Goal: Information Seeking & Learning: Check status

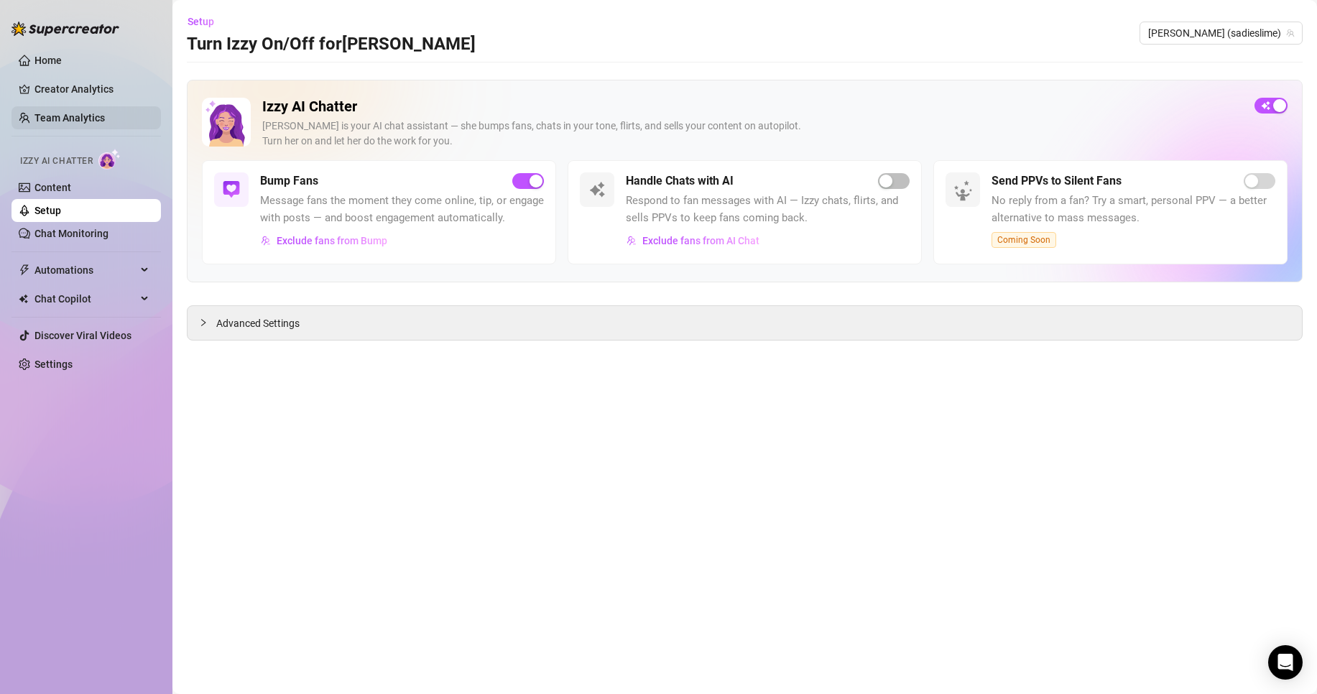
click at [58, 124] on link "Team Analytics" at bounding box center [69, 117] width 70 height 11
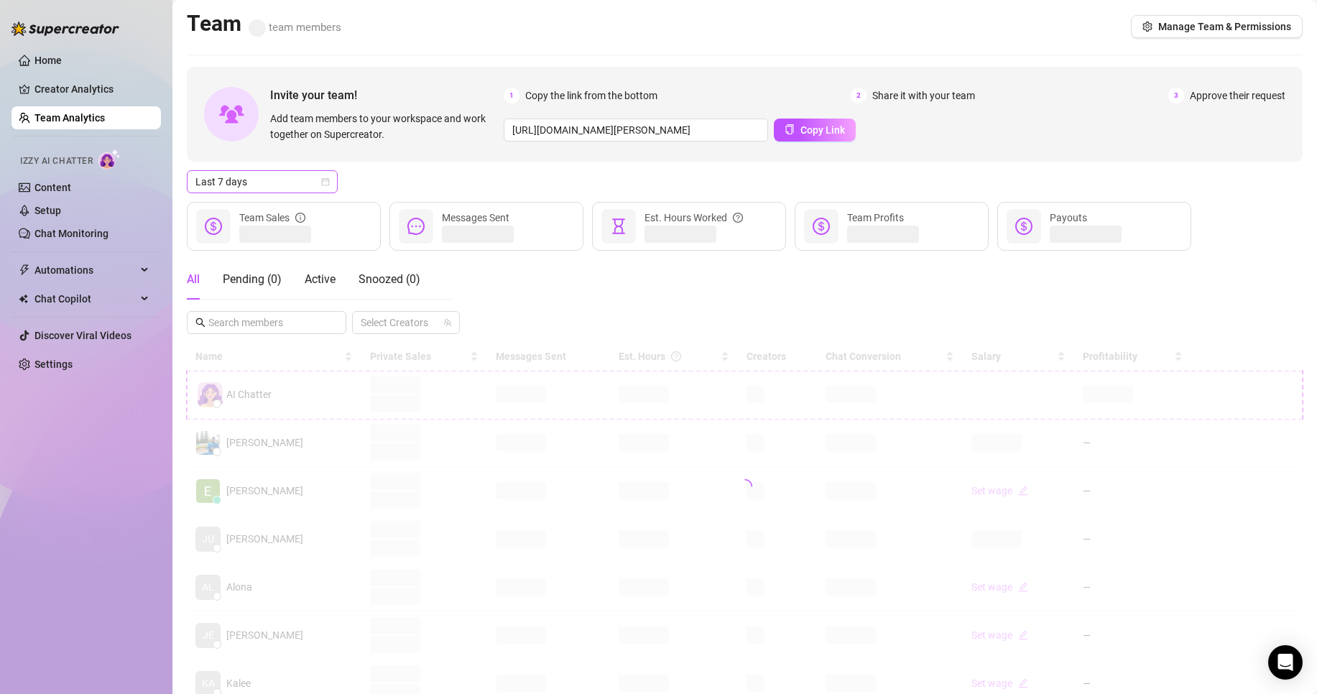
click at [302, 179] on span "Last 7 days" at bounding box center [262, 182] width 134 height 22
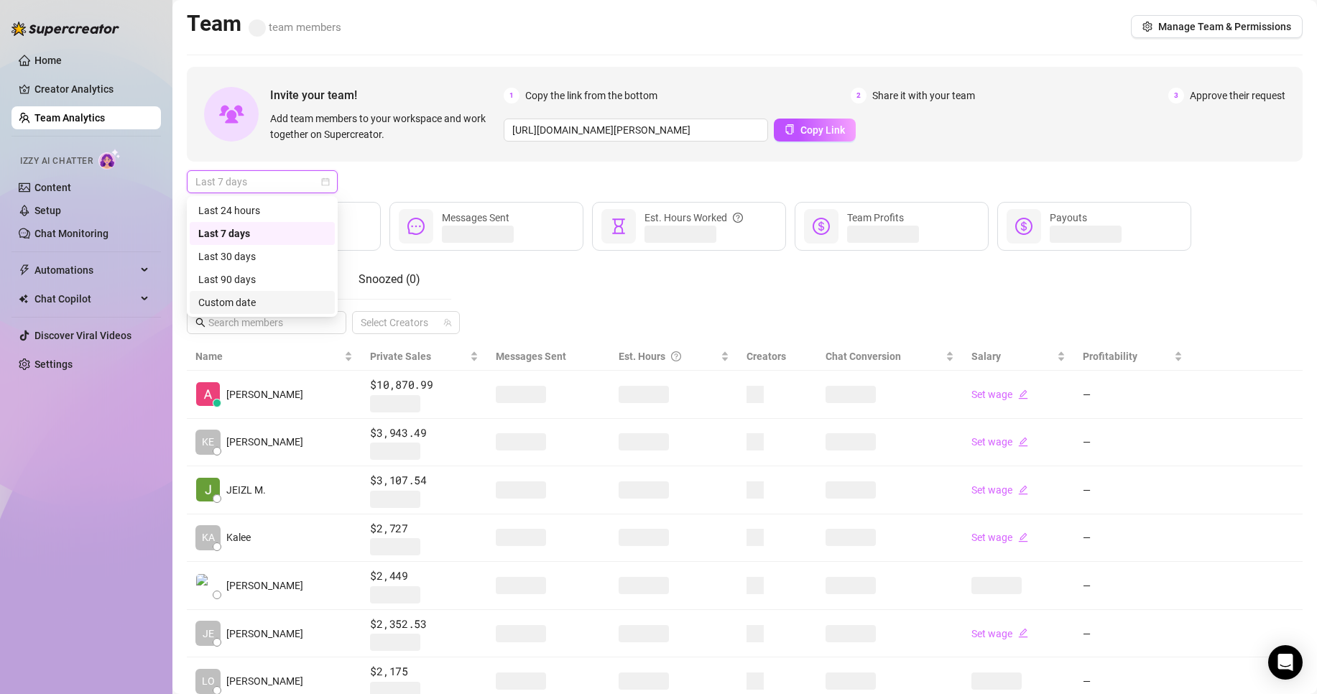
click at [238, 295] on div "Custom date" at bounding box center [262, 303] width 128 height 16
type input "[DATE]"
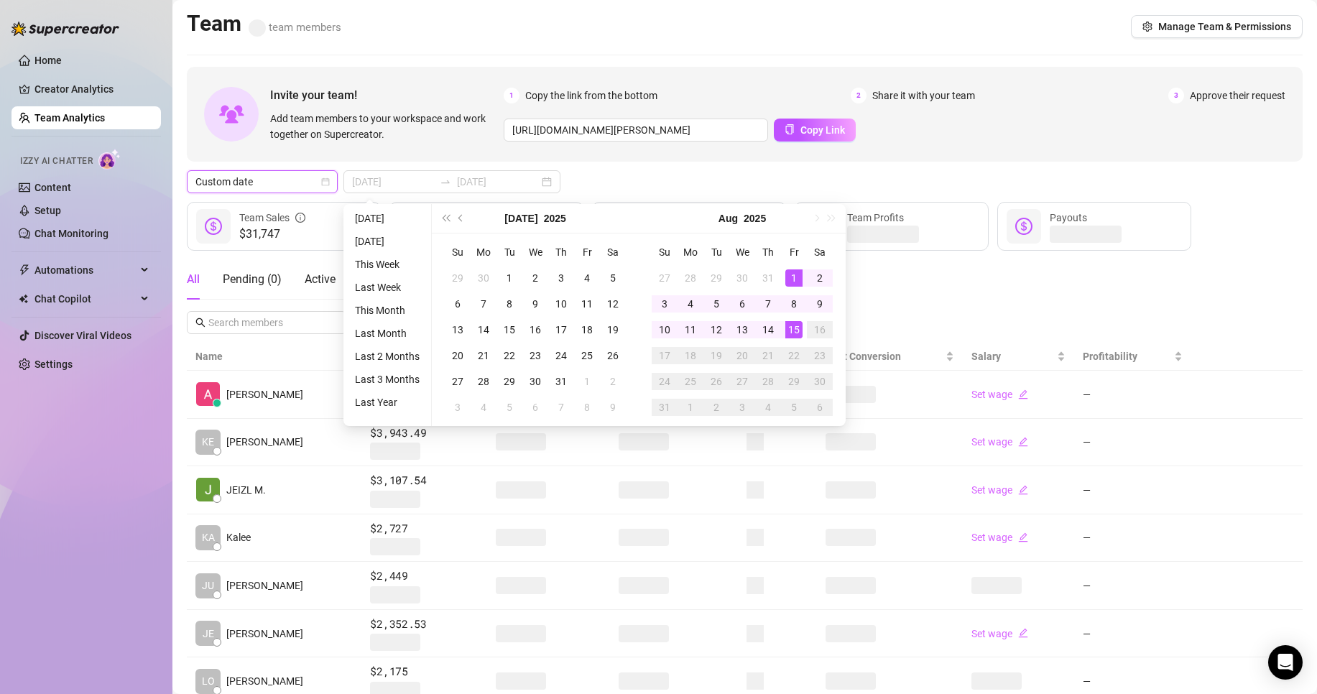
type input "[DATE]"
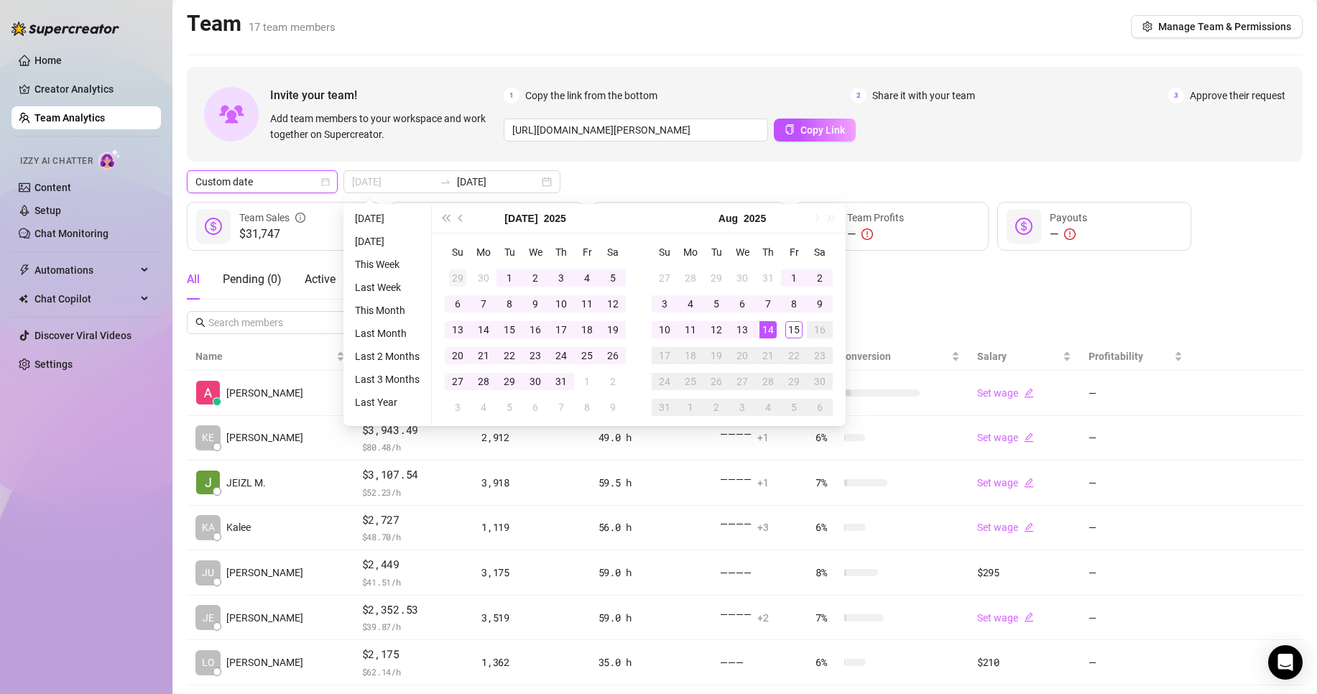
type input "[DATE]"
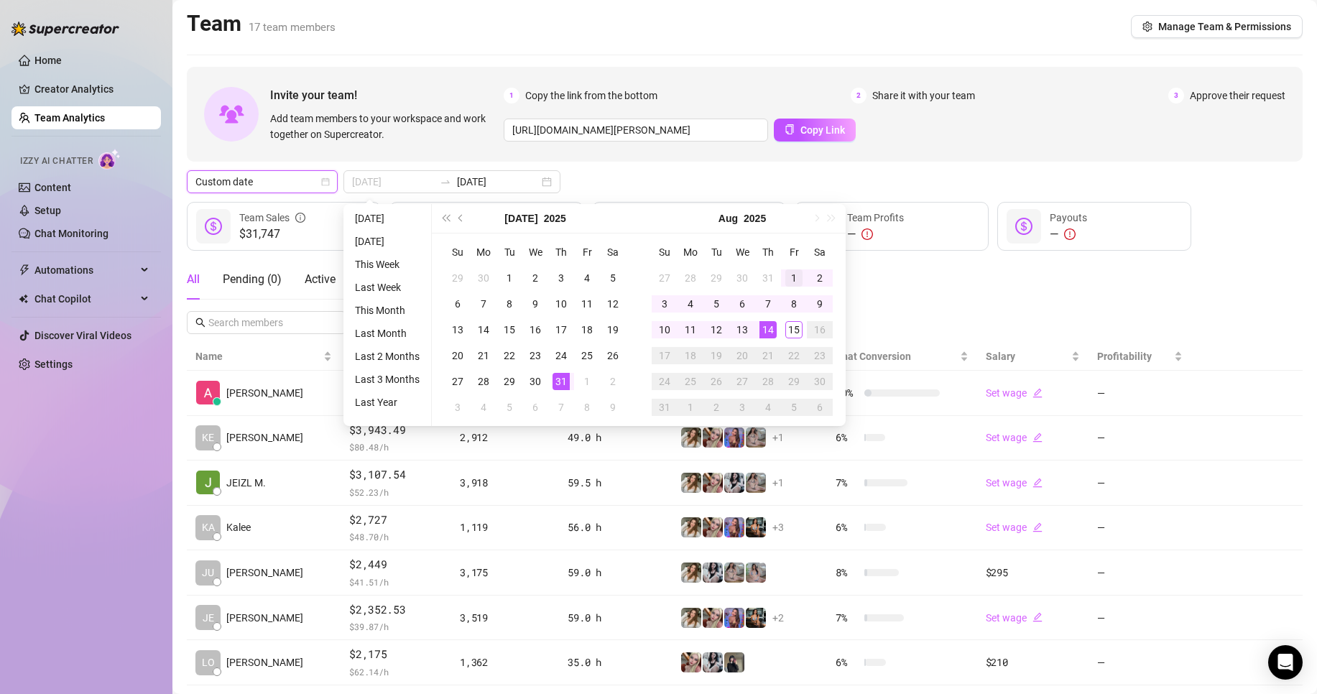
type input "[DATE]"
click at [797, 279] on div "1" at bounding box center [793, 277] width 17 height 17
type input "[DATE]"
click at [796, 328] on div "15" at bounding box center [793, 329] width 17 height 17
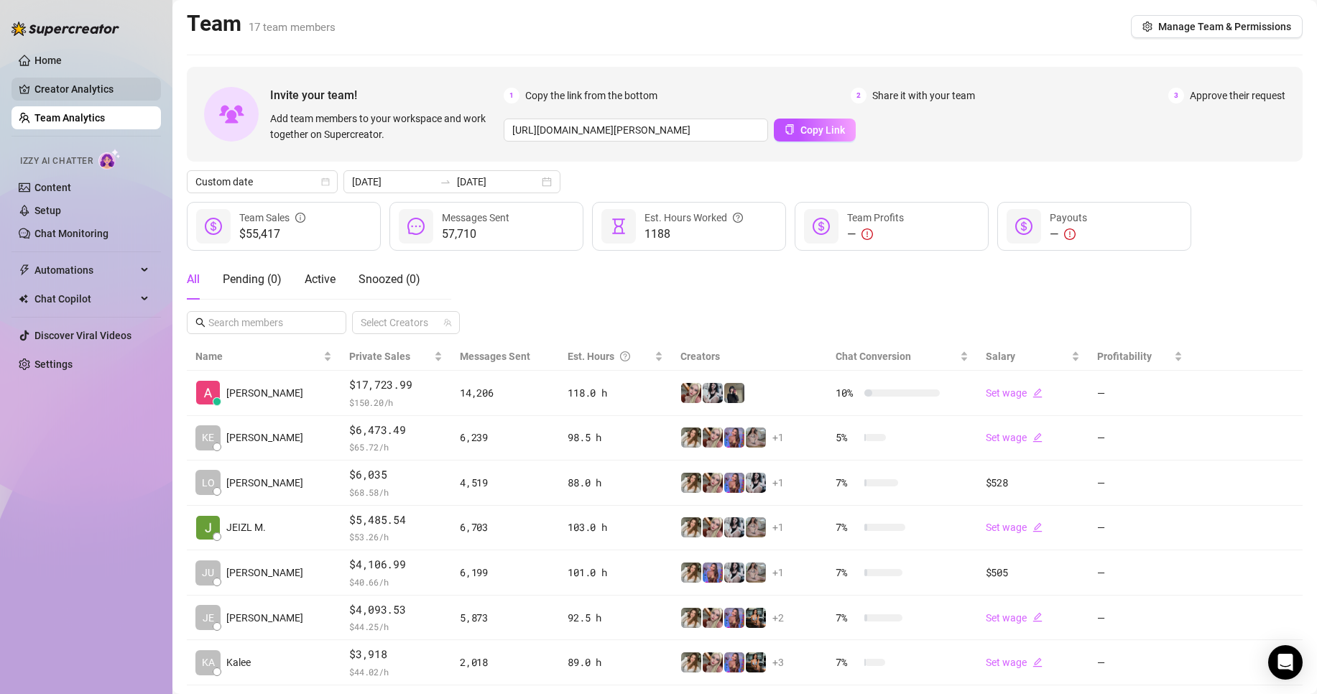
click at [106, 96] on link "Creator Analytics" at bounding box center [91, 89] width 115 height 23
